Goal: Task Accomplishment & Management: Use online tool/utility

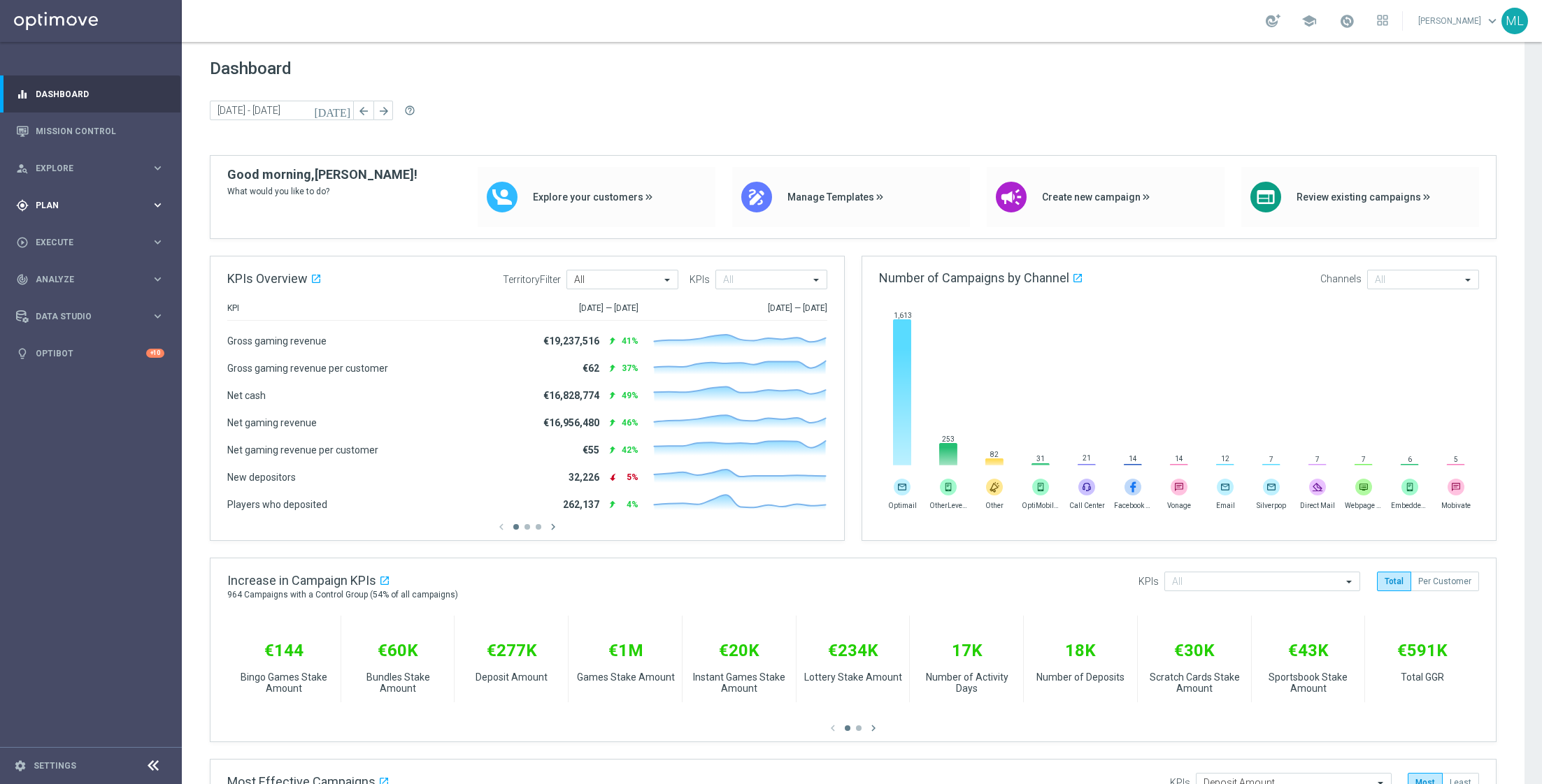
click at [163, 202] on icon "keyboard_arrow_right" at bounding box center [157, 205] width 13 height 13
